Goal: Task Accomplishment & Management: Manage account settings

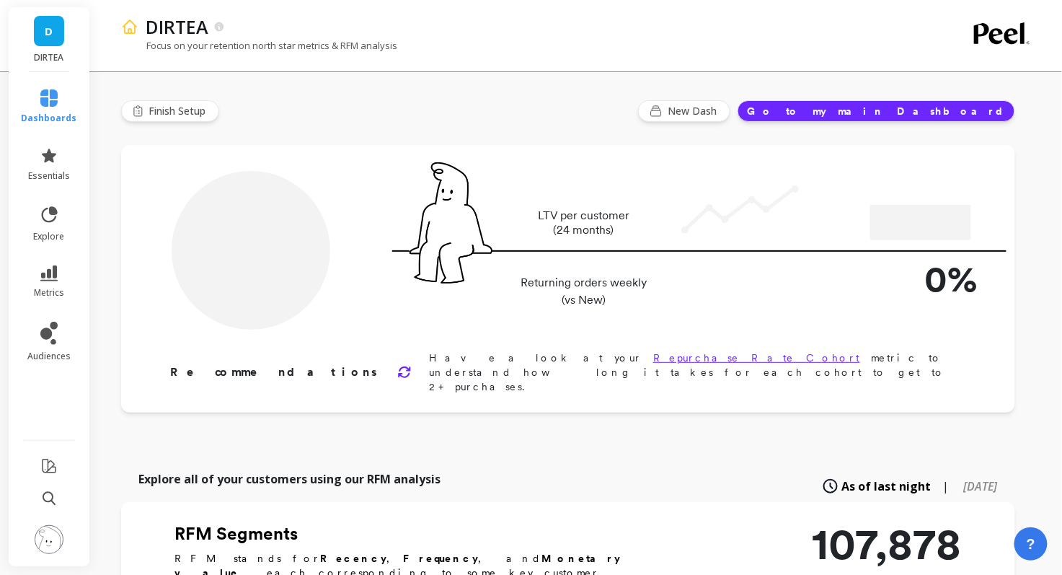
type input "Champions"
type input "13350"
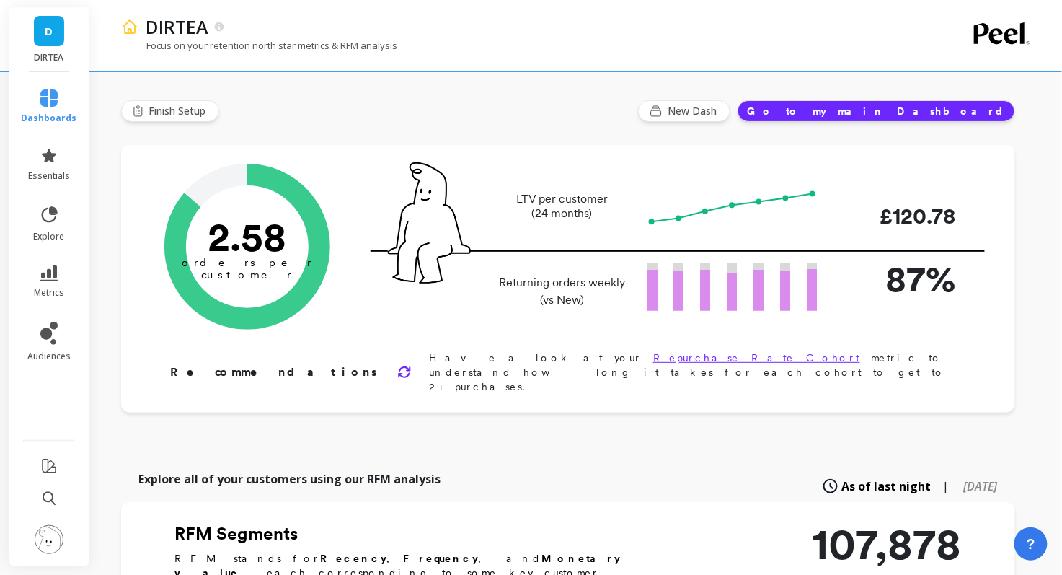
click at [48, 548] on img at bounding box center [49, 539] width 29 height 29
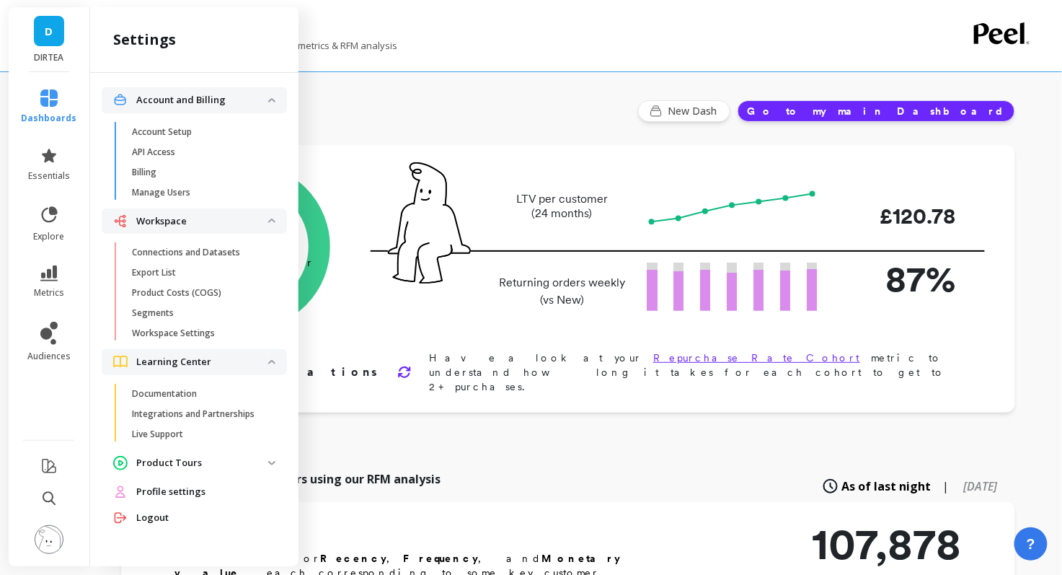
click at [171, 490] on span "Profile settings" at bounding box center [170, 492] width 69 height 14
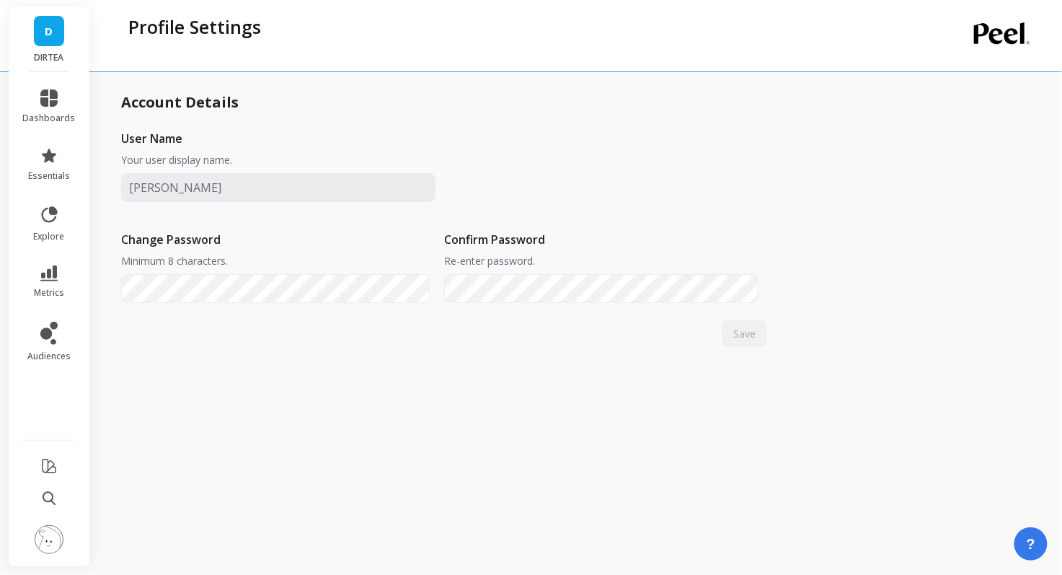
click at [56, 539] on img at bounding box center [49, 539] width 29 height 29
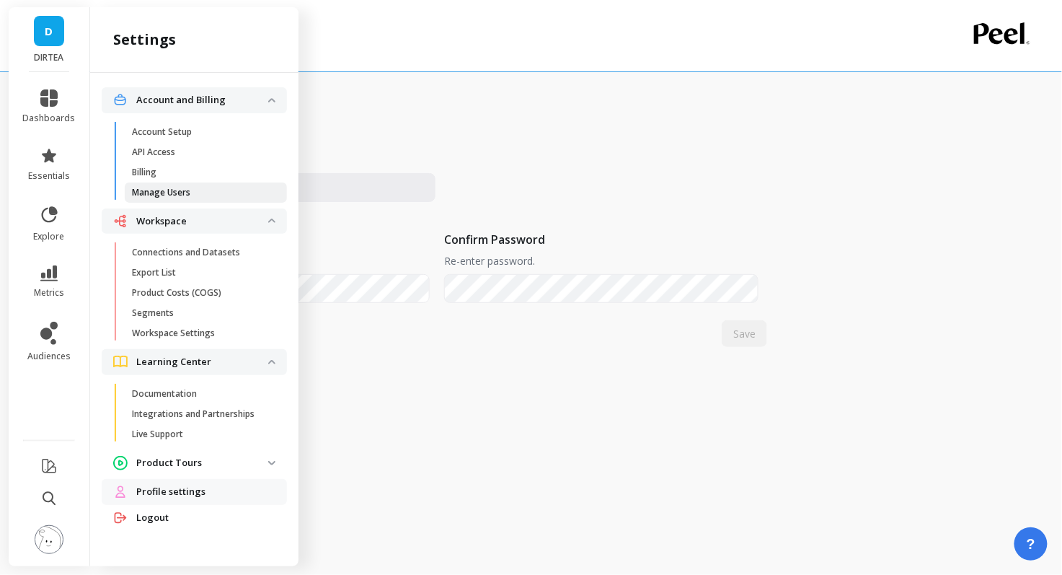
click at [185, 187] on p "Manage Users" at bounding box center [161, 193] width 58 height 12
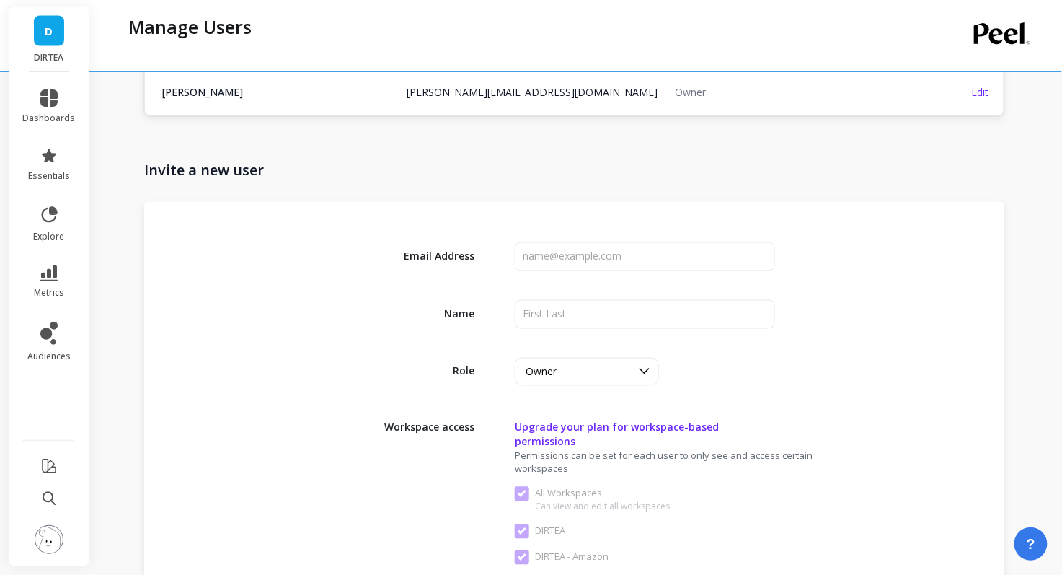
scroll to position [622, 0]
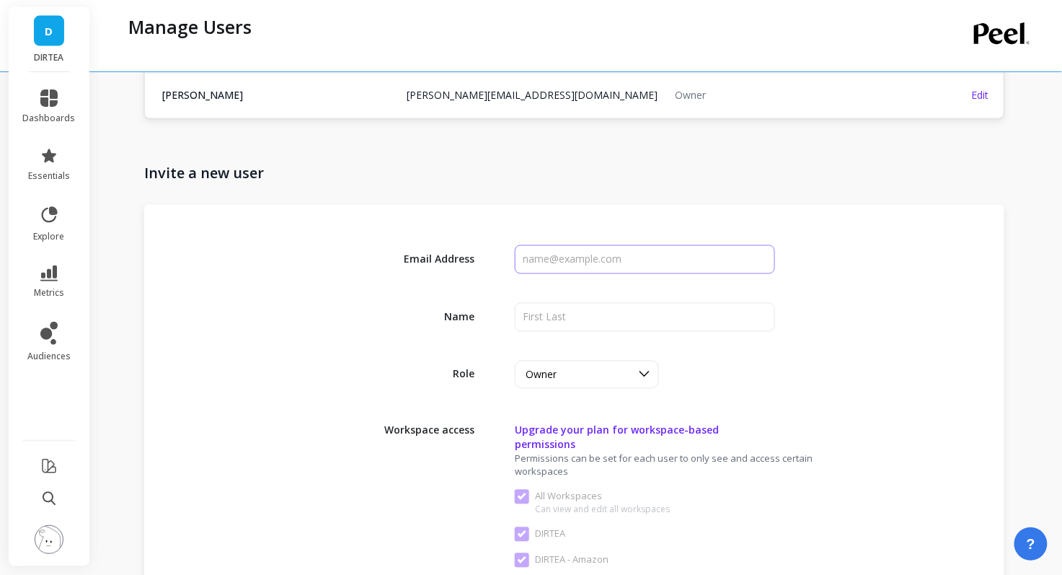
click at [596, 257] on input "input" at bounding box center [645, 259] width 260 height 29
paste input "[EMAIL_ADDRESS][DOMAIN_NAME]"
type input "[EMAIL_ADDRESS][DOMAIN_NAME]"
click at [595, 315] on input "input" at bounding box center [645, 317] width 260 height 29
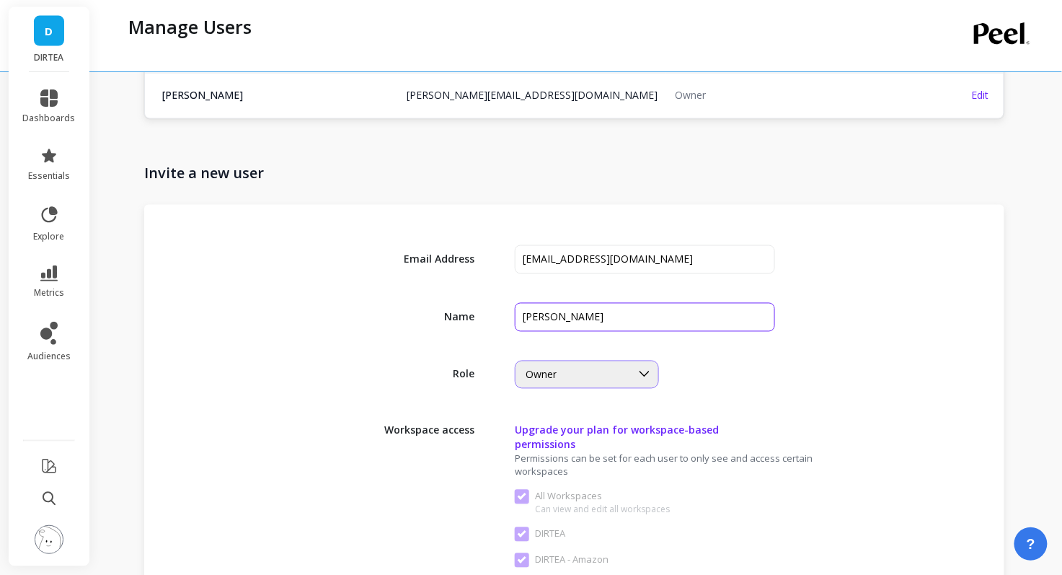
type input "[PERSON_NAME]"
click at [624, 368] on div "Owner" at bounding box center [578, 375] width 105 height 14
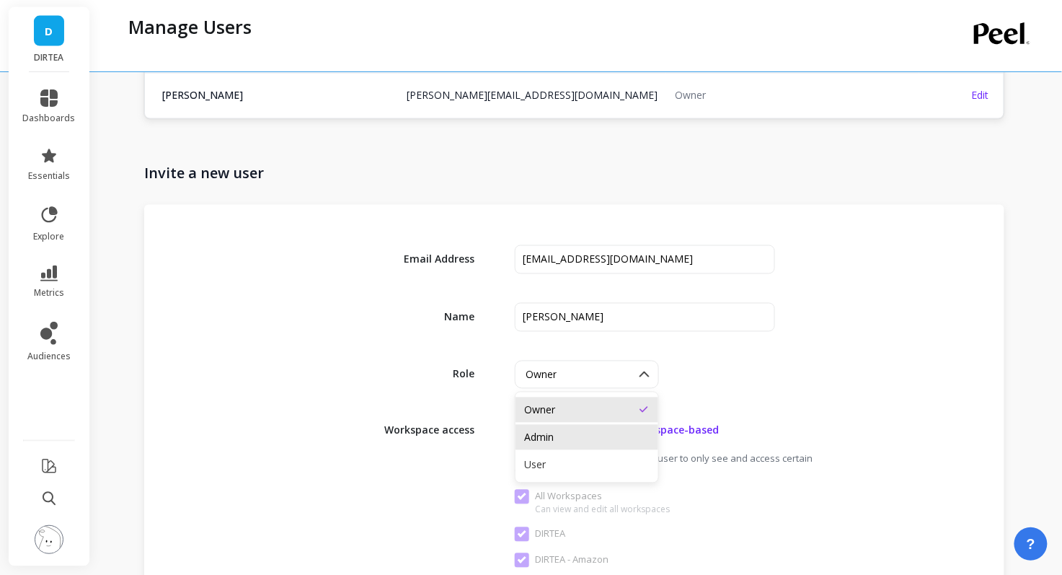
click at [593, 436] on div "Admin" at bounding box center [586, 438] width 125 height 14
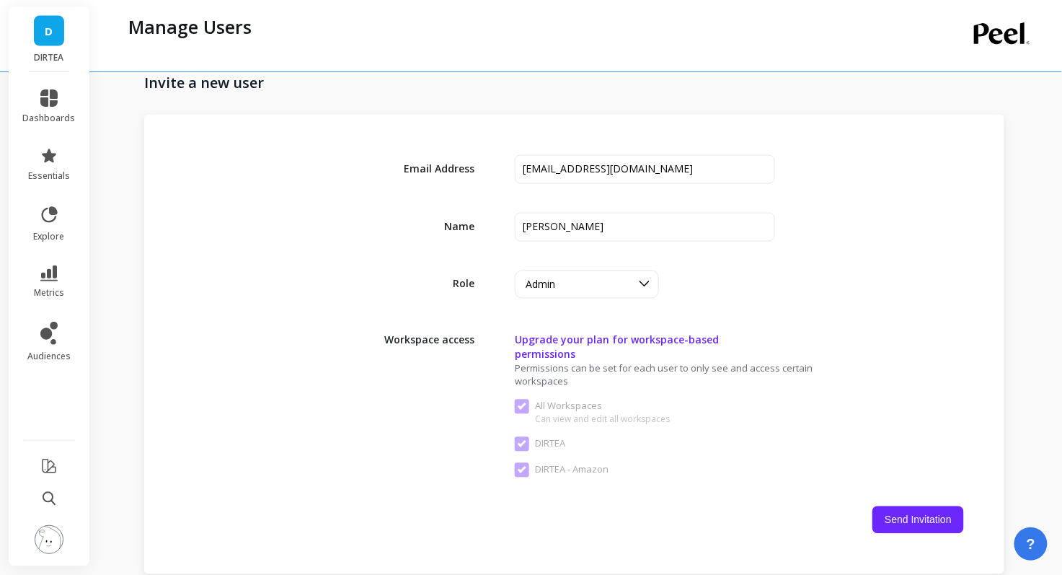
scroll to position [757, 0]
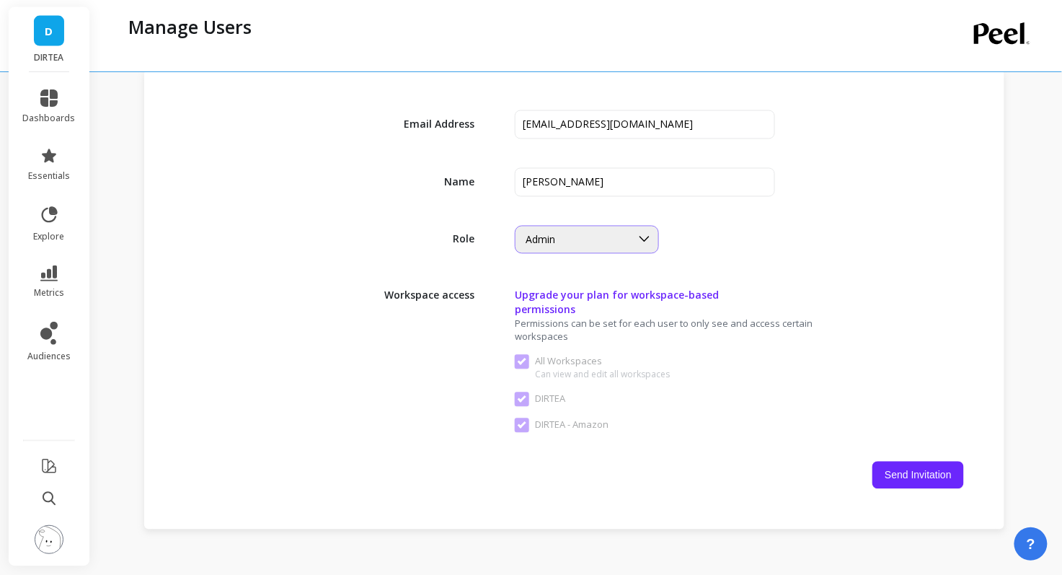
click at [615, 237] on div "Admin" at bounding box center [578, 240] width 105 height 14
click at [705, 272] on div "Email Address Name Role option Admin, selected. Admin Workspace access Upgrade …" at bounding box center [574, 299] width 860 height 459
click at [619, 237] on div "Admin" at bounding box center [578, 240] width 105 height 14
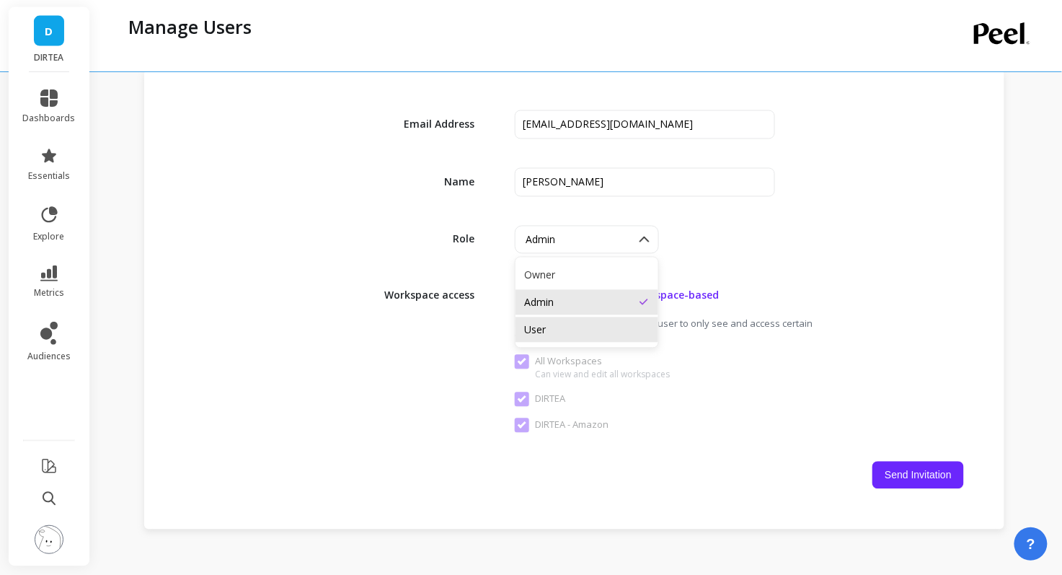
click at [595, 323] on div "User" at bounding box center [586, 330] width 125 height 14
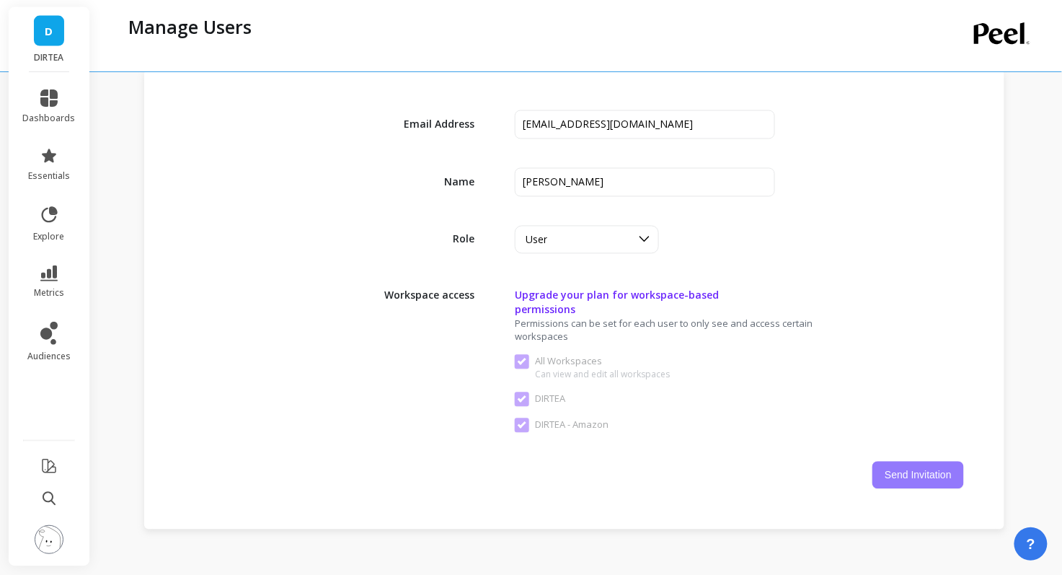
click at [912, 462] on button "Send Invitation" at bounding box center [919, 475] width 92 height 27
checkbox Workspaces "false"
checkbox input "false"
checkbox Amazon "false"
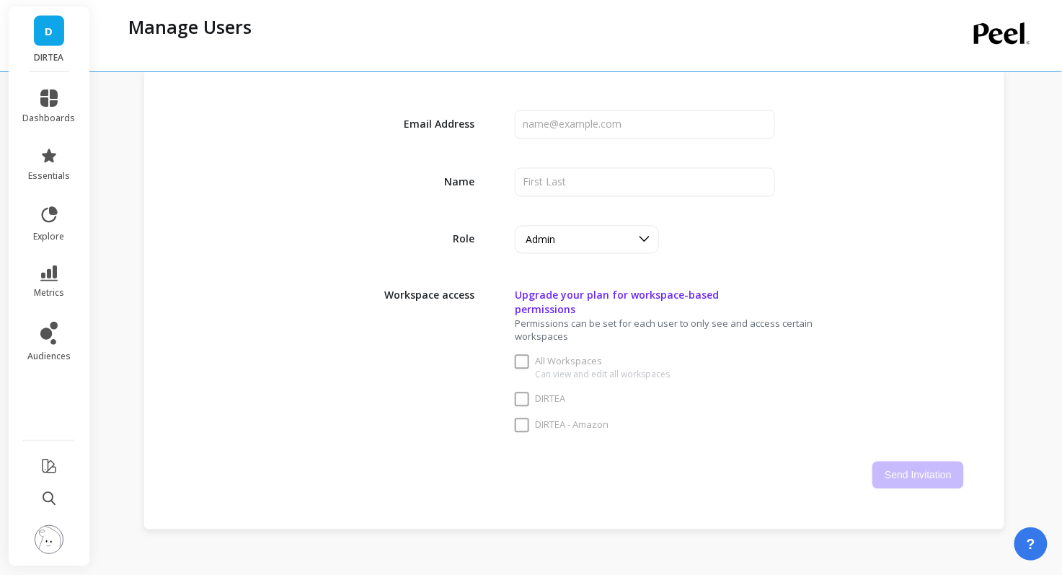
checkbox Workspaces "true"
checkbox input "true"
checkbox Amazon "true"
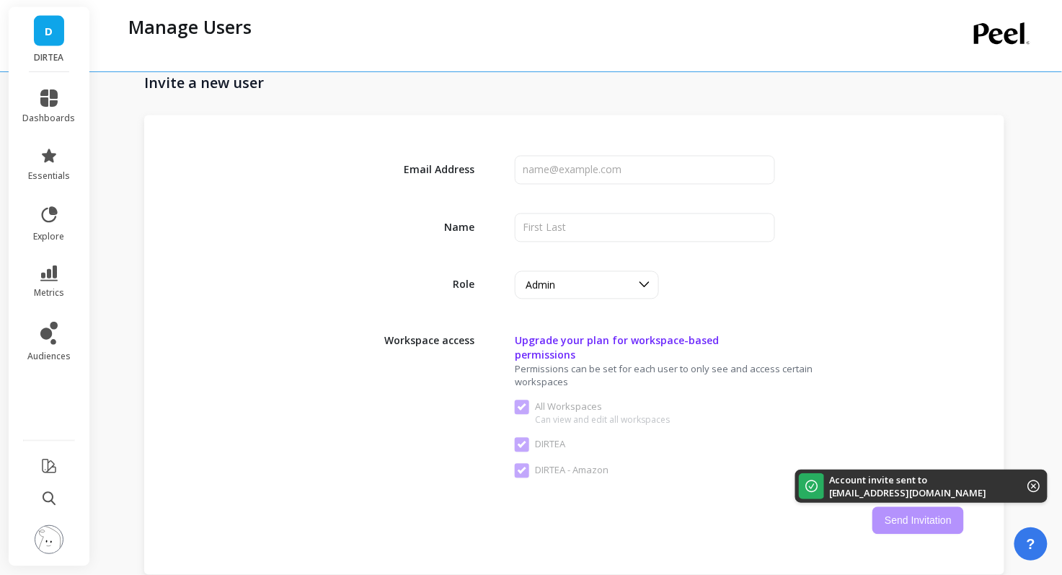
scroll to position [802, 0]
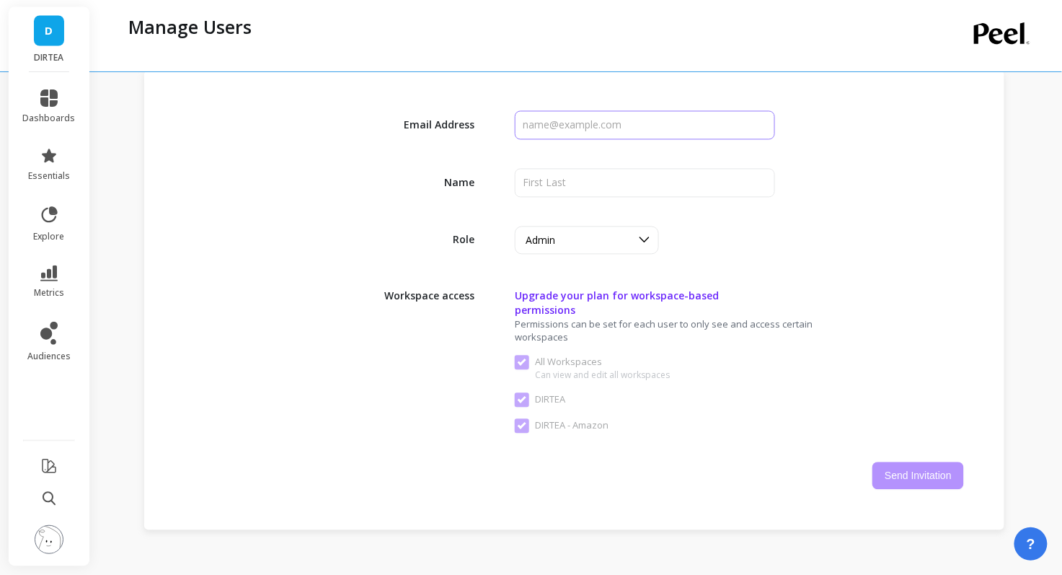
click at [617, 119] on input "input" at bounding box center [645, 125] width 260 height 29
paste input "[PERSON_NAME][EMAIL_ADDRESS][DOMAIN_NAME]"
type input "[PERSON_NAME][EMAIL_ADDRESS][DOMAIN_NAME]"
click at [577, 177] on input "input" at bounding box center [645, 183] width 260 height 29
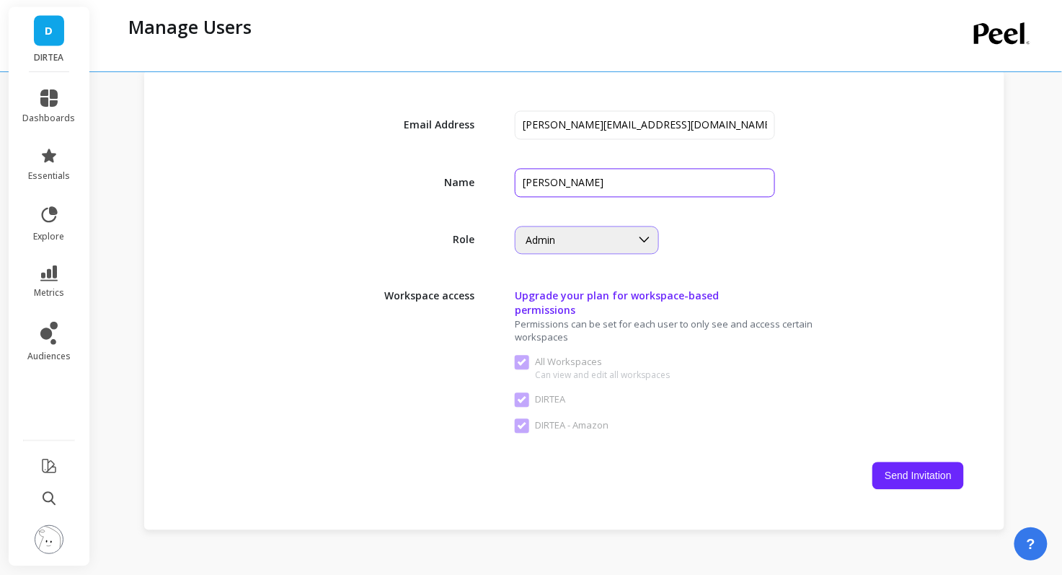
click at [610, 234] on div "Admin" at bounding box center [578, 241] width 105 height 14
type input "[PERSON_NAME]"
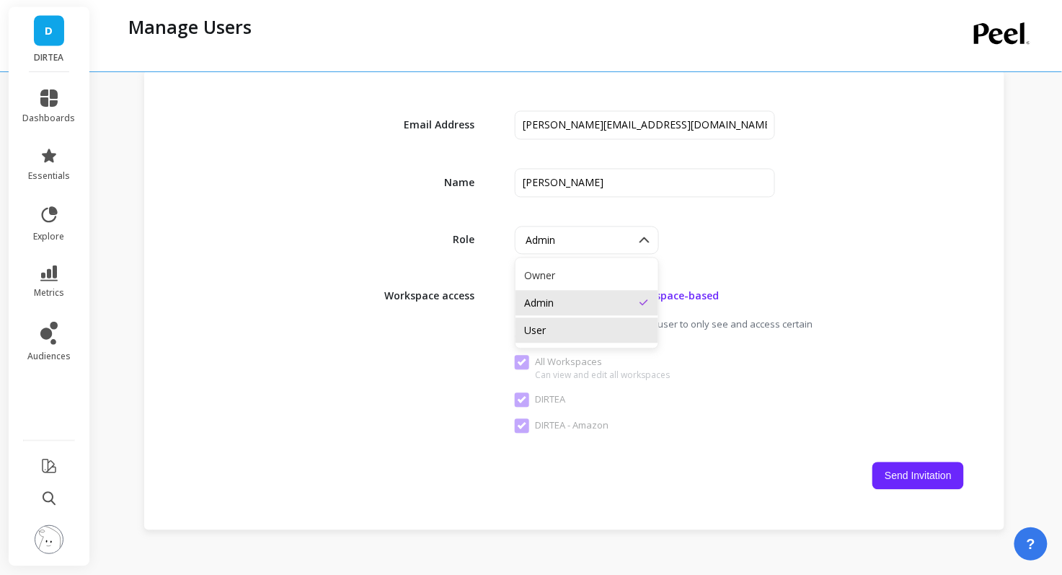
click at [579, 335] on div "User" at bounding box center [586, 331] width 125 height 14
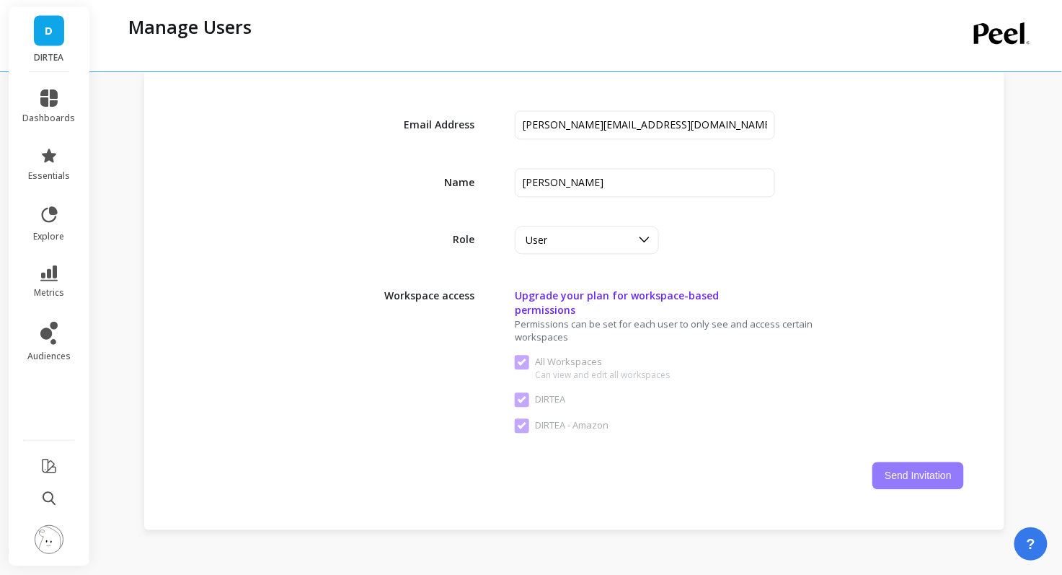
click at [929, 462] on button "Send Invitation" at bounding box center [919, 475] width 92 height 27
checkbox Workspaces "false"
checkbox input "false"
checkbox Amazon "false"
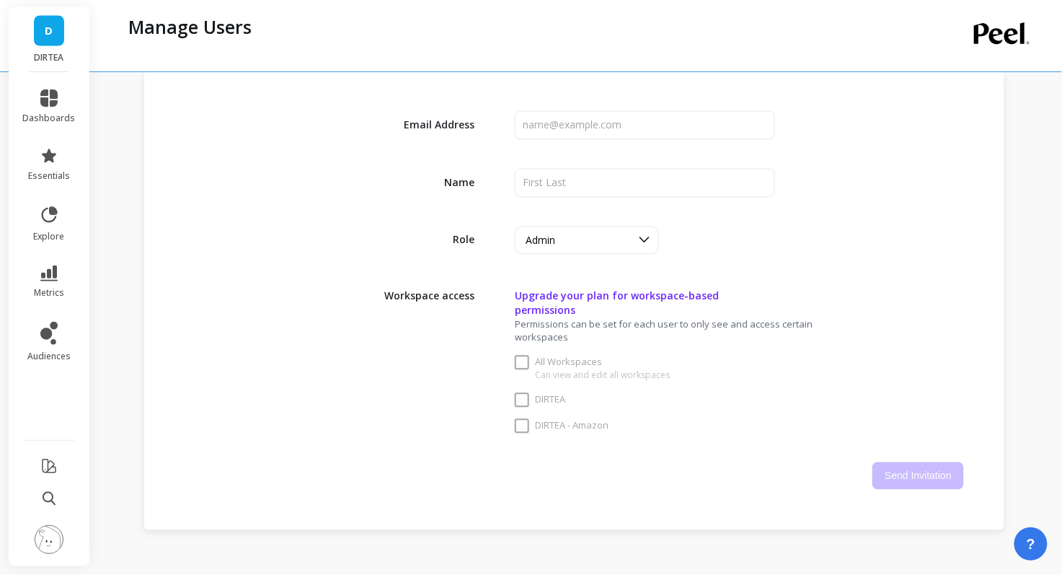
checkbox Workspaces "true"
checkbox input "true"
checkbox Amazon "true"
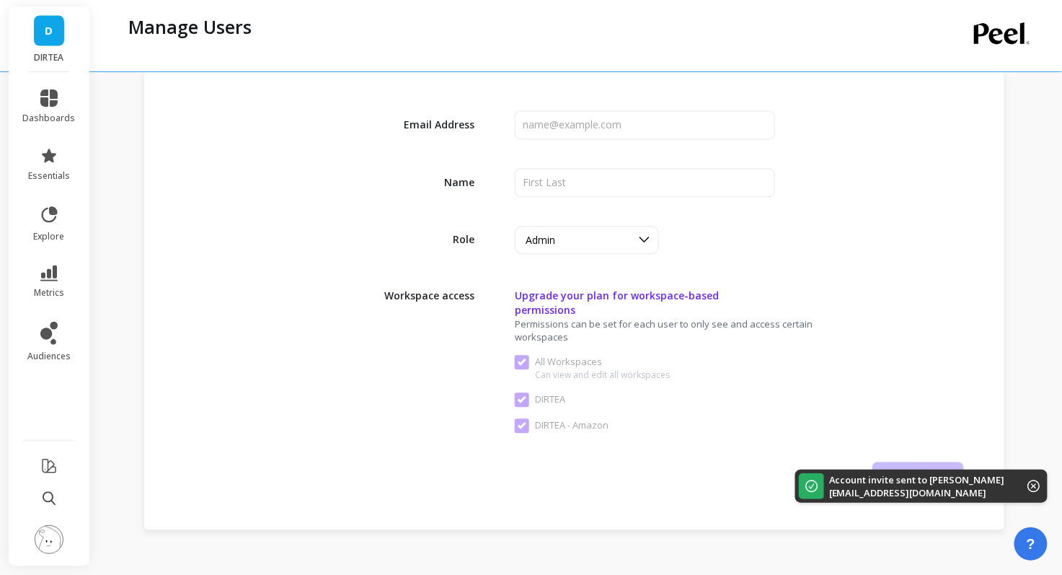
scroll to position [847, 0]
